Goal: Check status

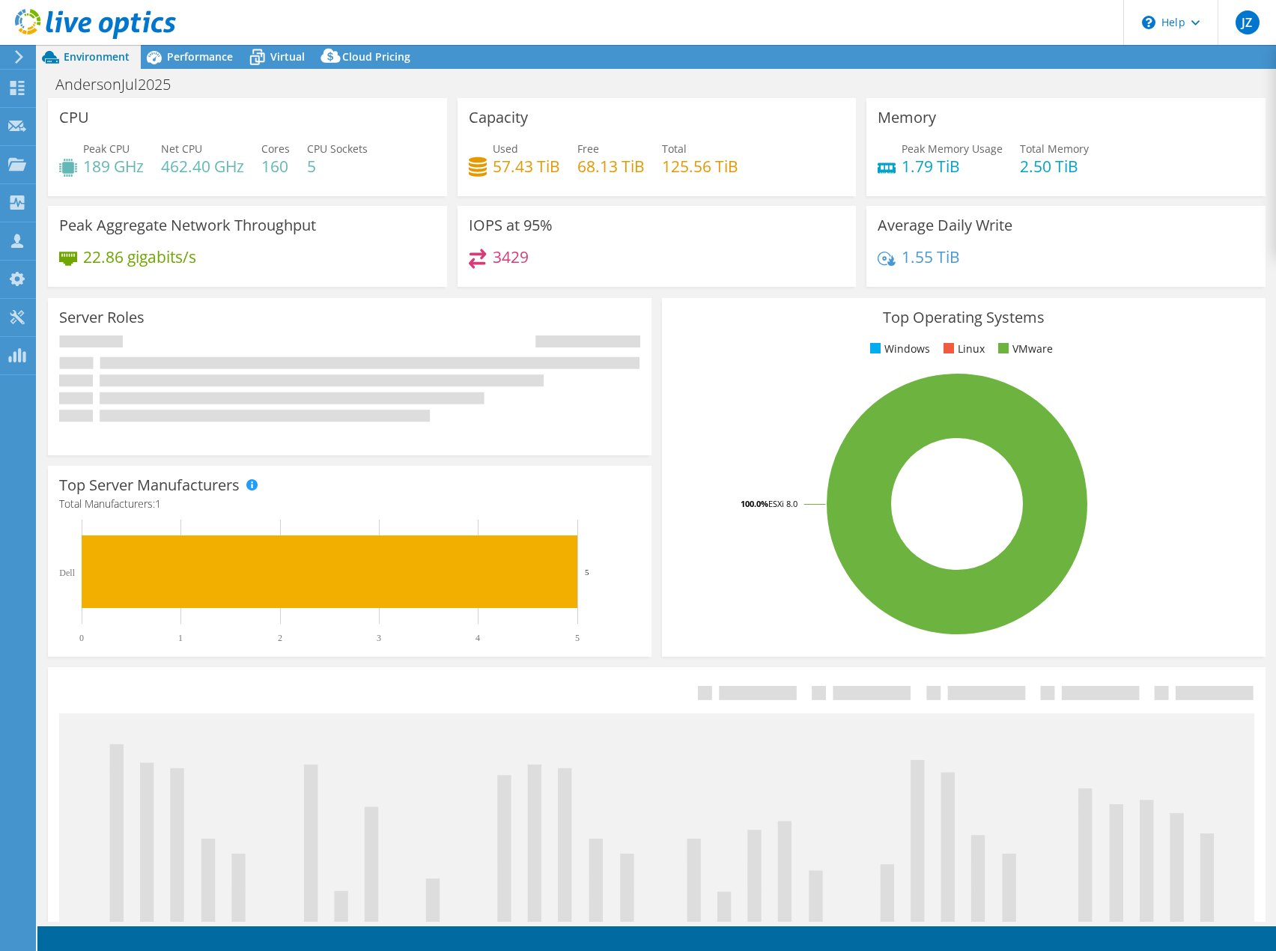
select select "USD"
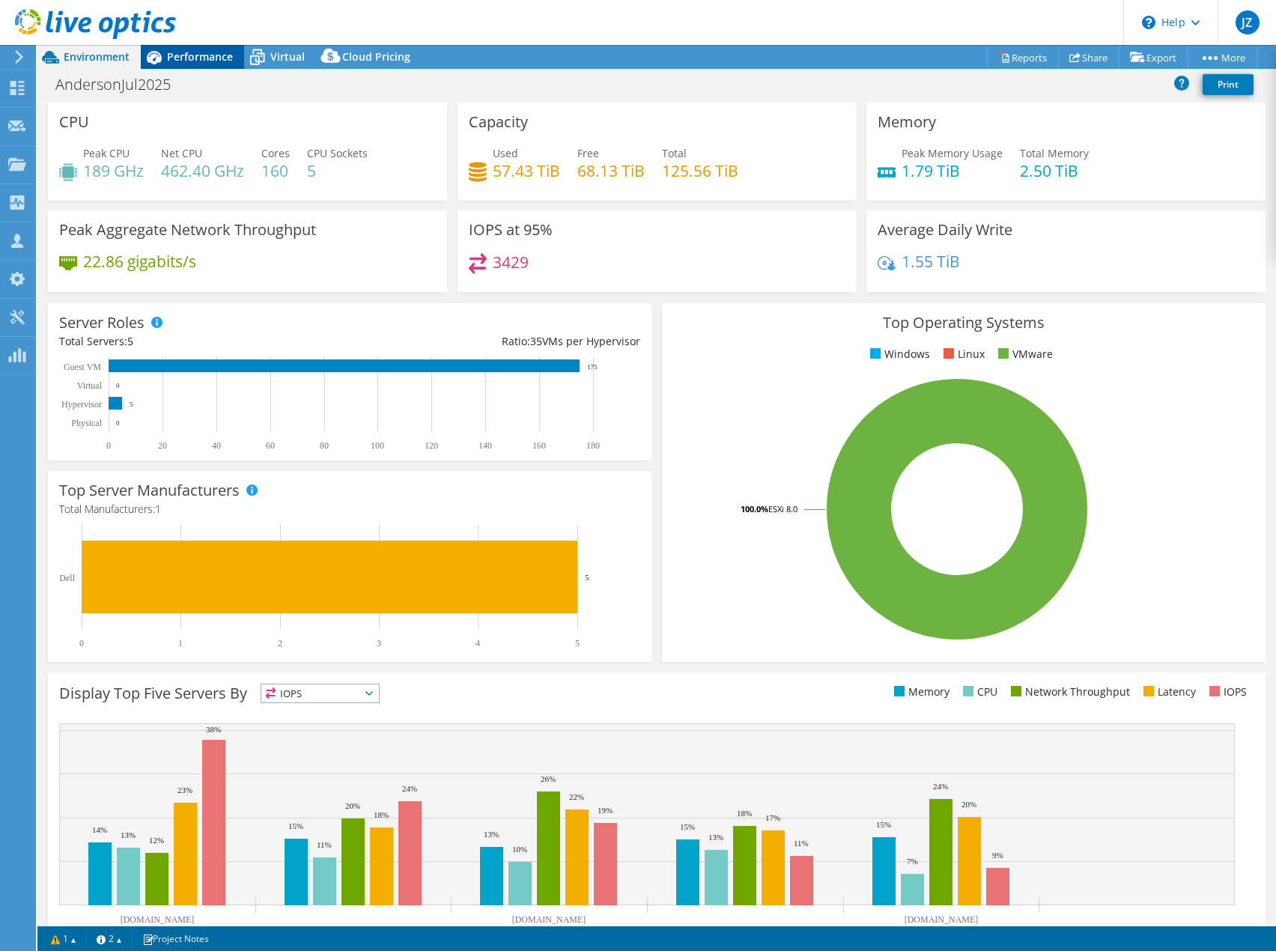
click at [195, 52] on span "Performance" at bounding box center [200, 56] width 66 height 14
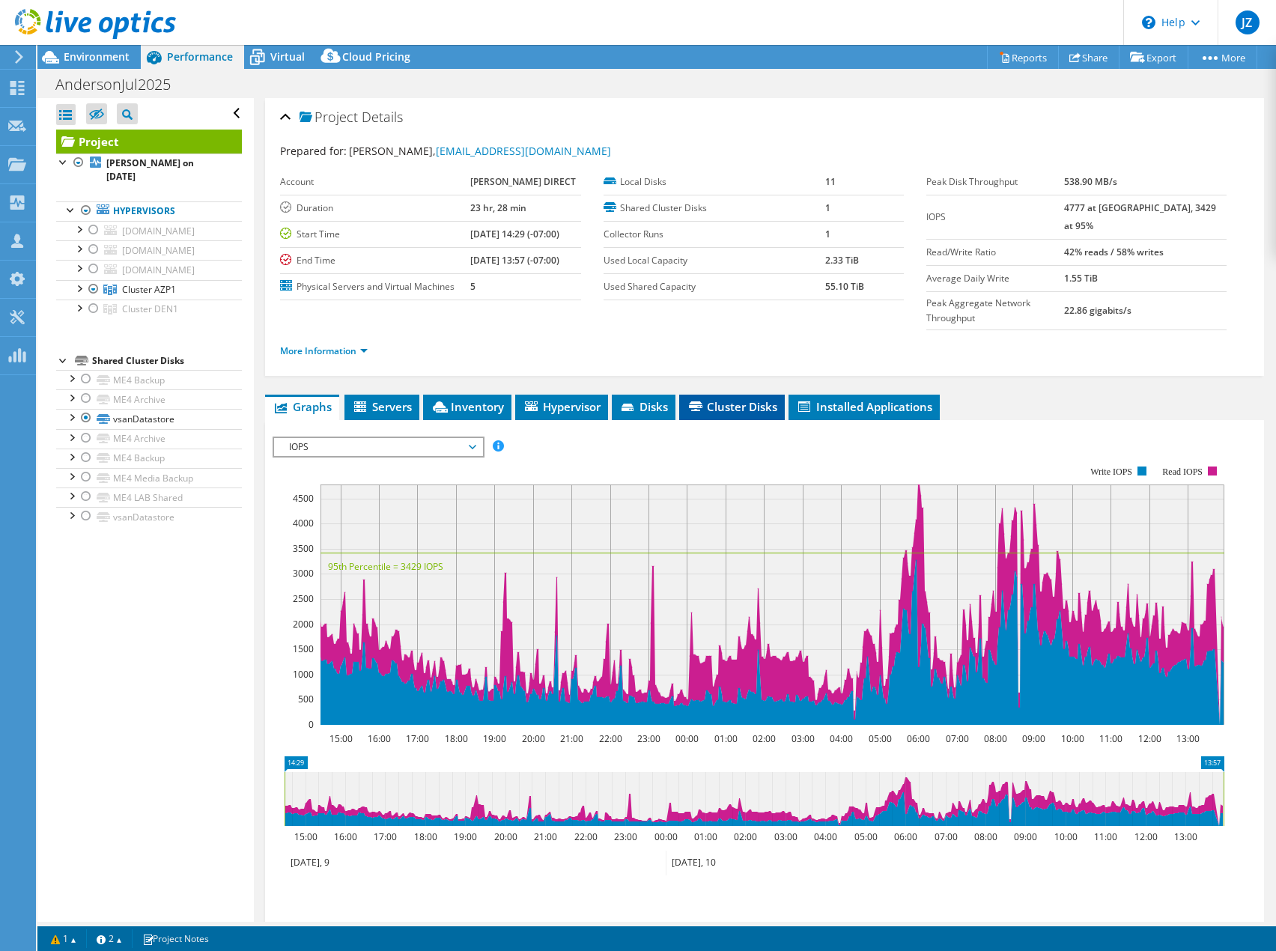
click at [742, 399] on span "Cluster Disks" at bounding box center [731, 406] width 91 height 15
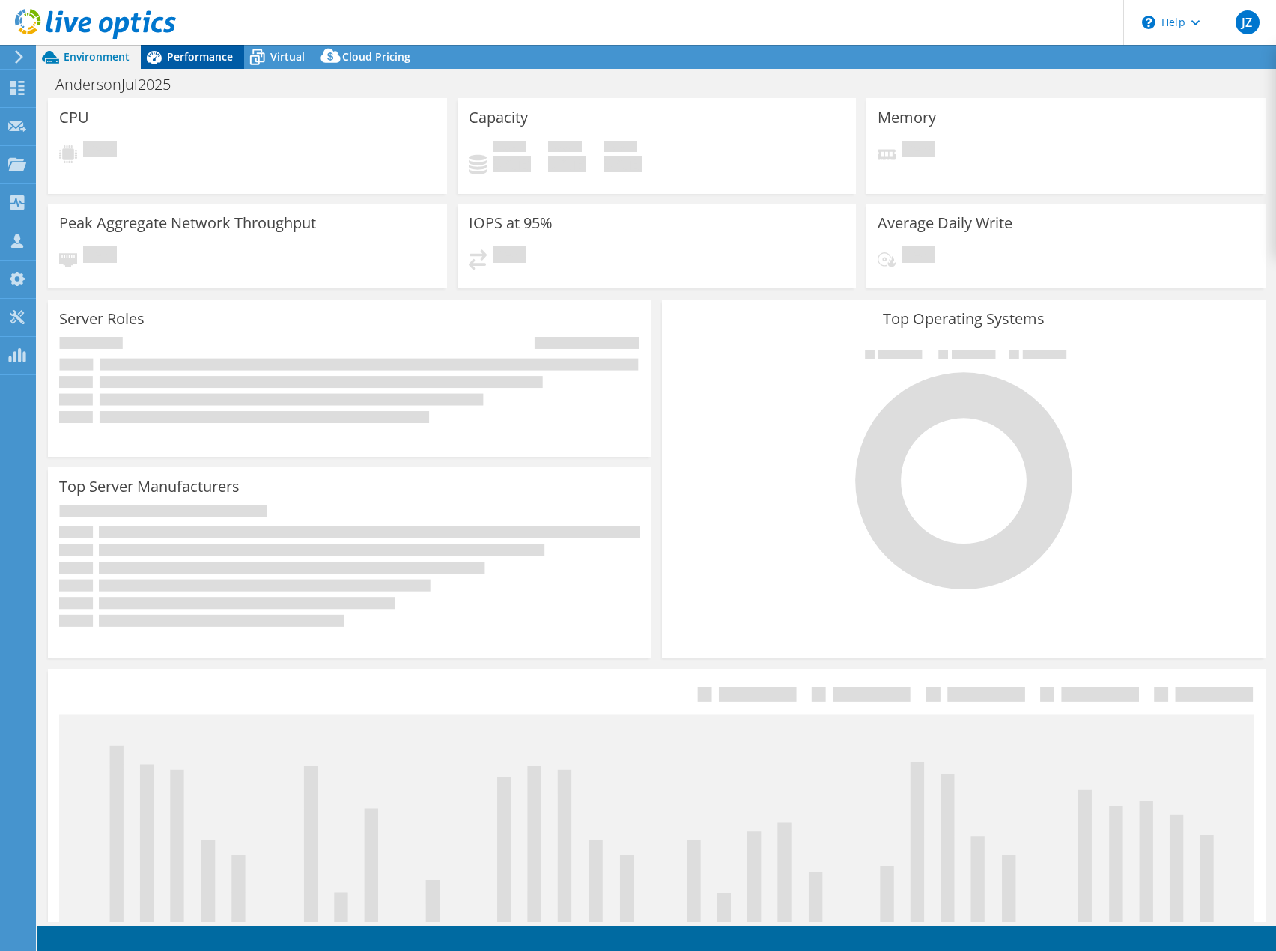
select select "USD"
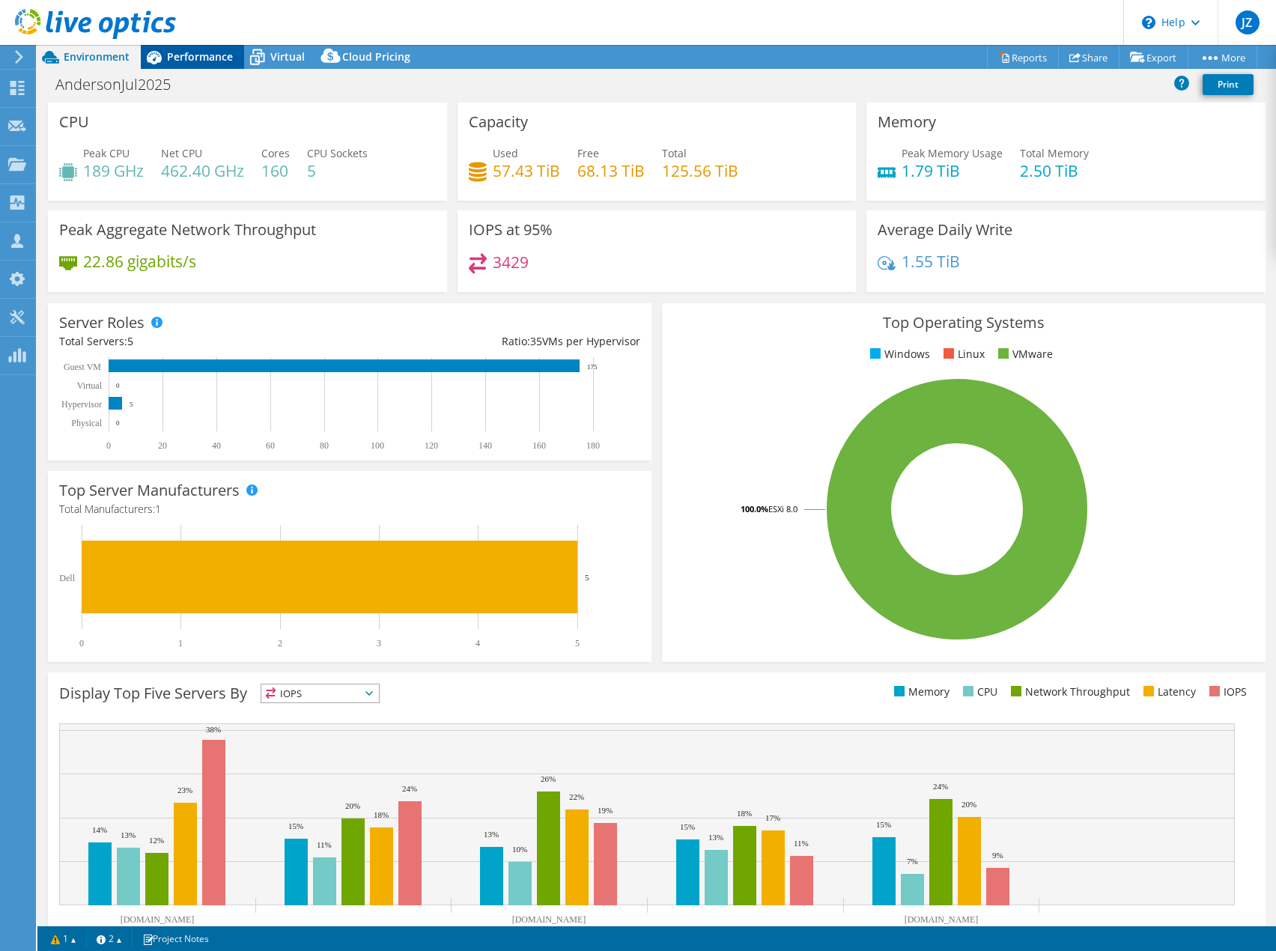
click at [181, 54] on span "Performance" at bounding box center [200, 56] width 66 height 14
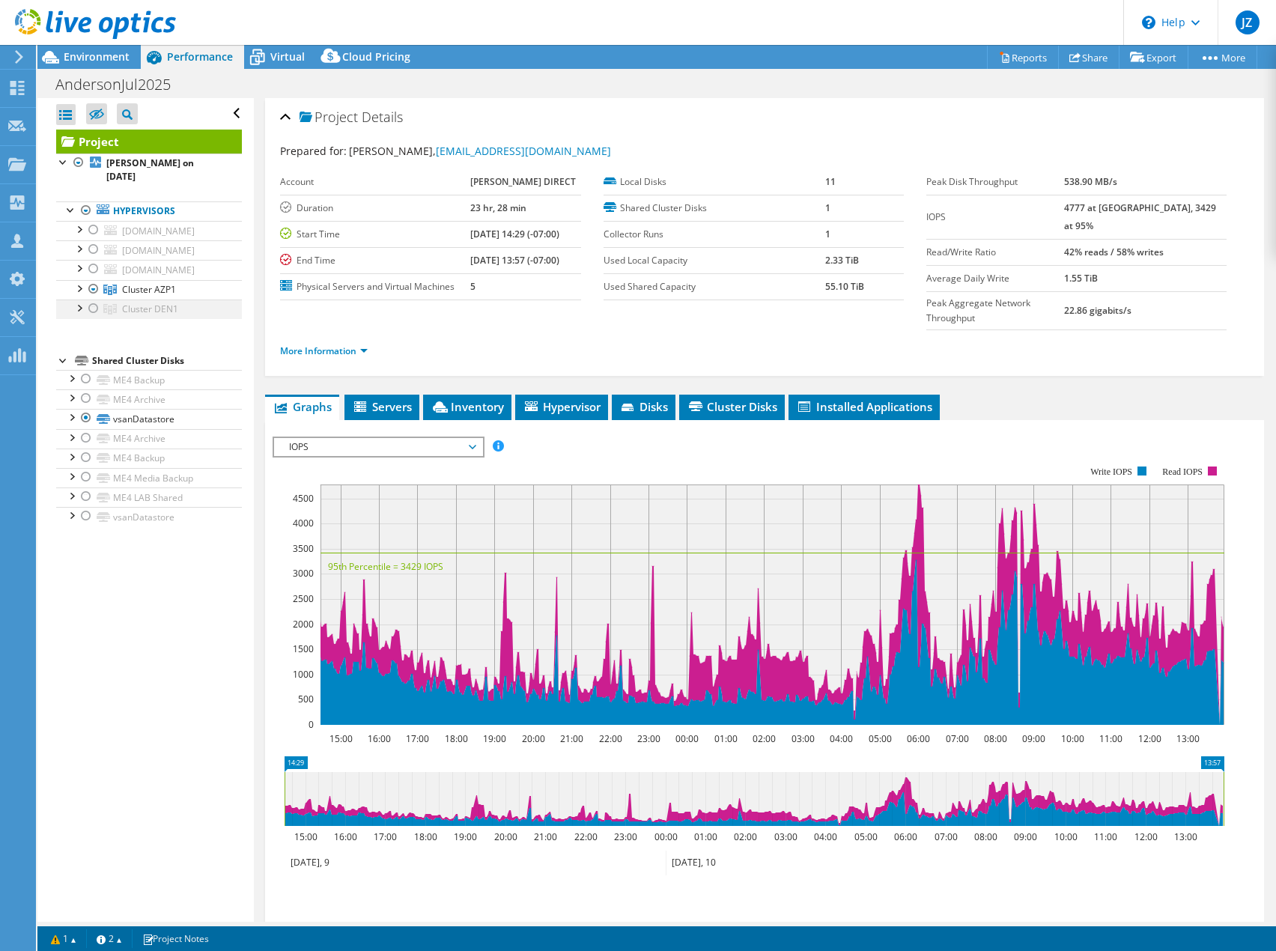
click at [94, 311] on div at bounding box center [93, 308] width 15 height 18
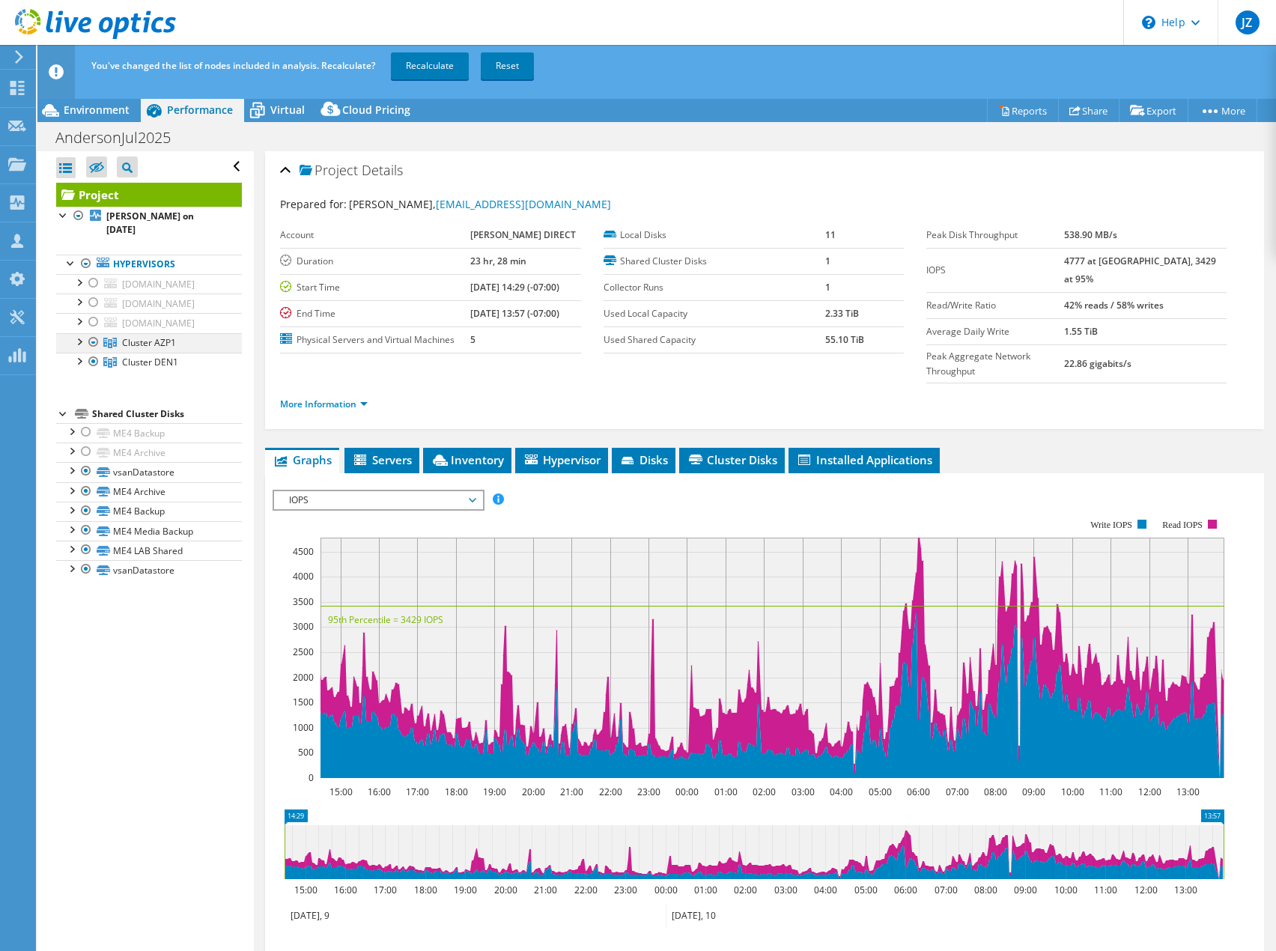
click at [94, 340] on div at bounding box center [93, 342] width 15 height 18
click at [96, 342] on div at bounding box center [93, 342] width 15 height 18
click at [91, 484] on div at bounding box center [86, 491] width 15 height 18
click at [85, 509] on div at bounding box center [86, 511] width 15 height 18
click at [85, 531] on div at bounding box center [86, 530] width 15 height 18
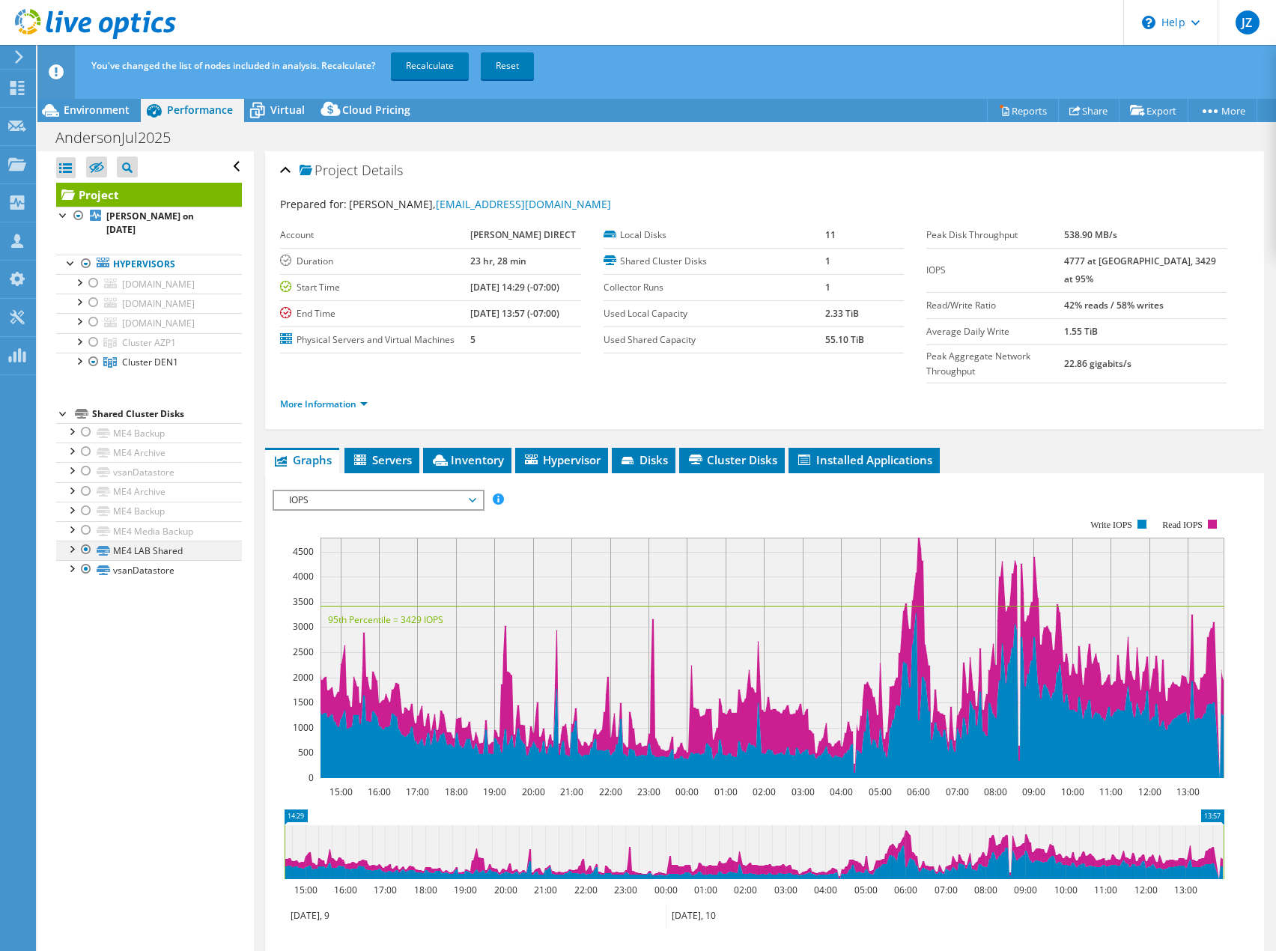
click at [85, 549] on div at bounding box center [86, 549] width 15 height 18
click at [127, 645] on div "Open All Close All Hide Excluded Nodes Project Tree Filter" at bounding box center [145, 562] width 216 height 823
click at [424, 63] on link "Recalculate" at bounding box center [430, 65] width 78 height 27
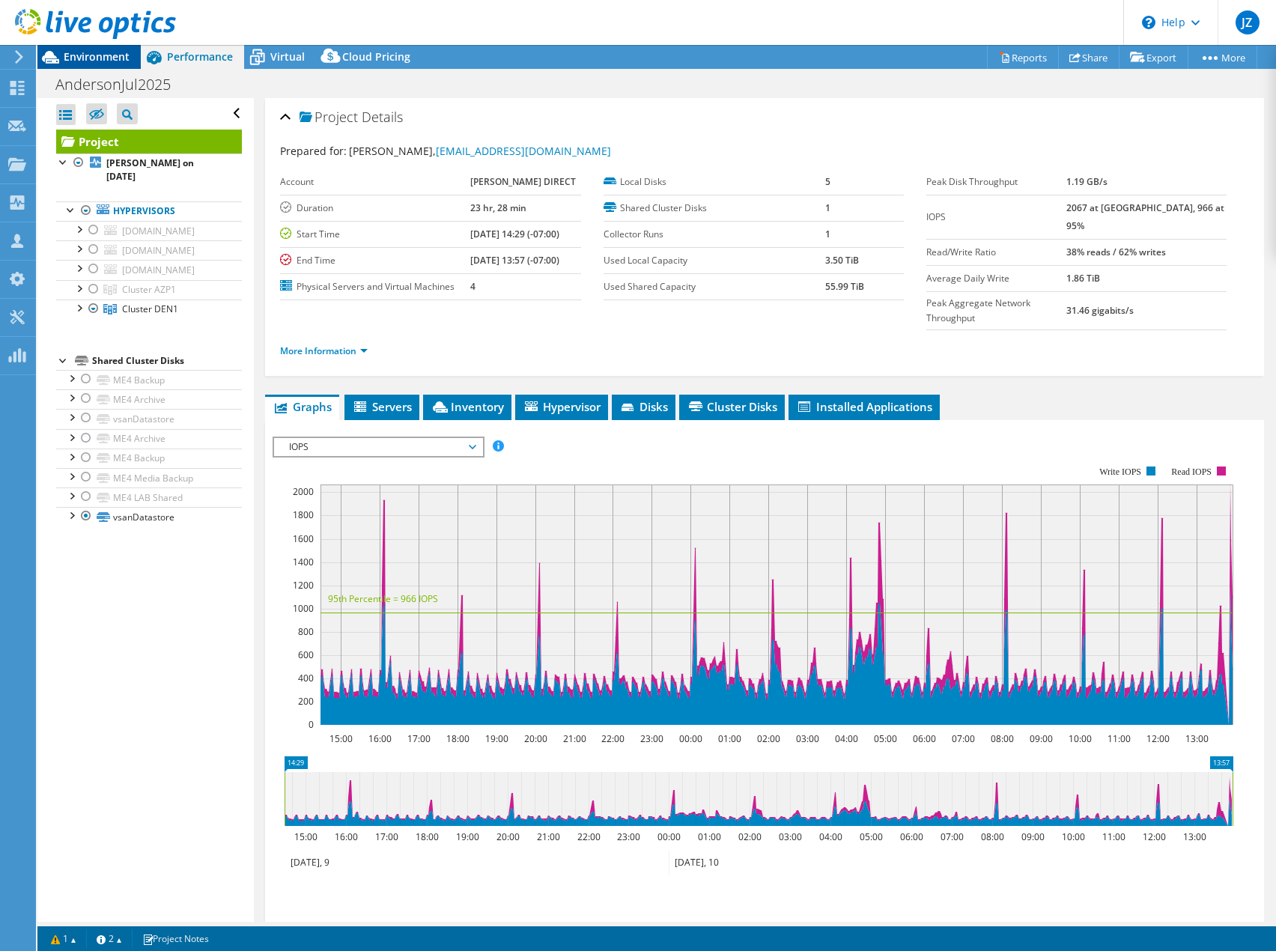
click at [85, 54] on span "Environment" at bounding box center [97, 56] width 66 height 14
